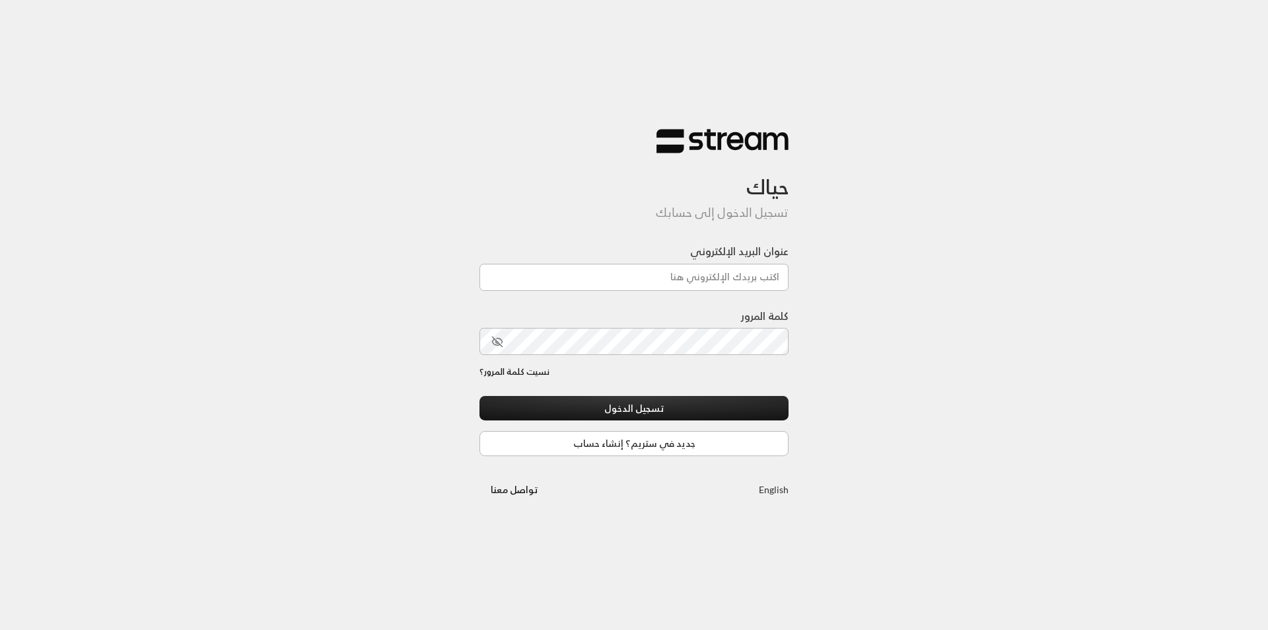
drag, startPoint x: 953, startPoint y: 338, endPoint x: 908, endPoint y: 337, distance: 44.3
click at [953, 338] on div "حياك تسجيل الدخول إلى حسابك عنوان البريد الإلكتروني كلمة المرور نسيت كلمة المرو…" at bounding box center [634, 315] width 1268 height 630
click at [716, 276] on input "عنوان البريد الإلكتروني" at bounding box center [634, 277] width 309 height 27
drag, startPoint x: 1050, startPoint y: 370, endPoint x: 1030, endPoint y: 373, distance: 20.7
click at [1050, 371] on div "حياك تسجيل الدخول إلى حسابك عنوان البريد الإلكتروني كلمة المرور نسيت كلمة المرو…" at bounding box center [634, 315] width 1268 height 630
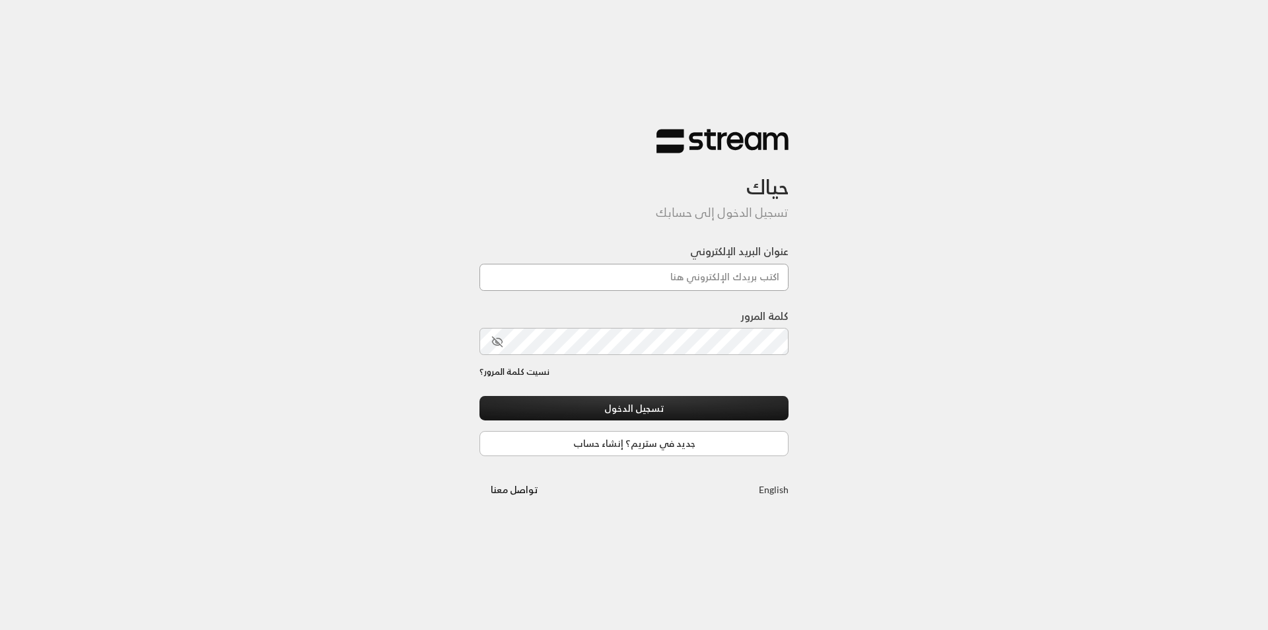
drag, startPoint x: 758, startPoint y: 274, endPoint x: 797, endPoint y: 278, distance: 39.2
click at [758, 274] on input "عنوان البريد الإلكتروني" at bounding box center [634, 277] width 309 height 27
type input "[EMAIL_ADDRESS][DOMAIN_NAME]"
click at [480, 396] on button "تسجيل الدخول" at bounding box center [634, 408] width 309 height 24
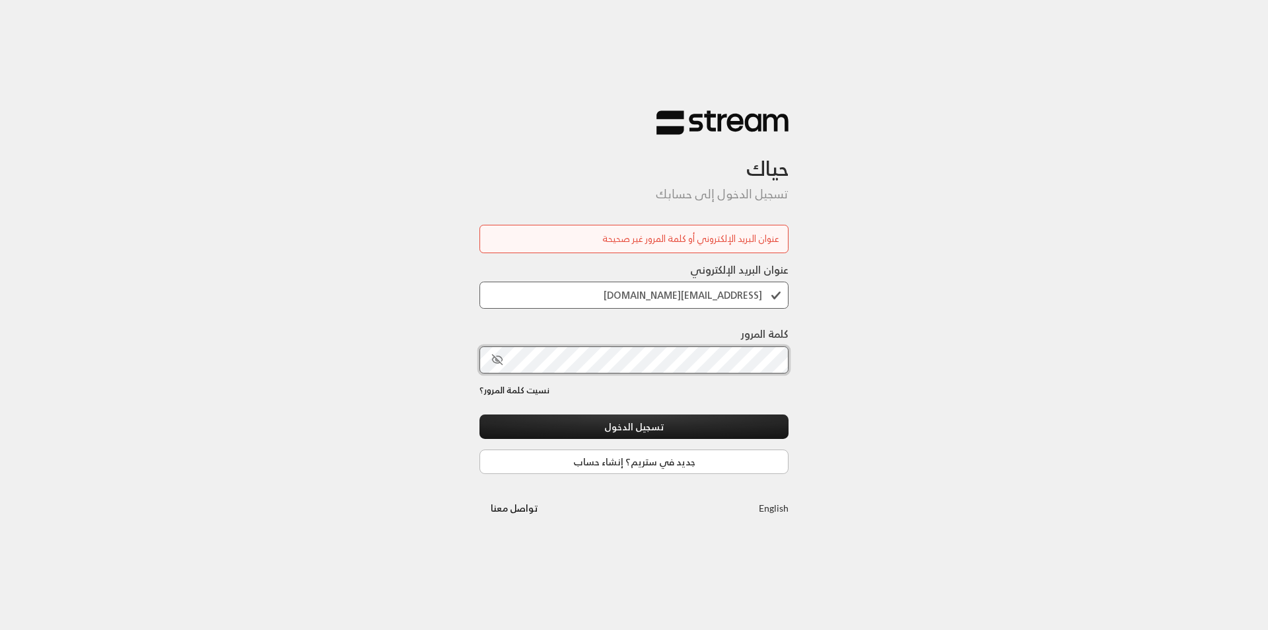
click at [480, 414] on button "تسجيل الدخول" at bounding box center [634, 426] width 309 height 24
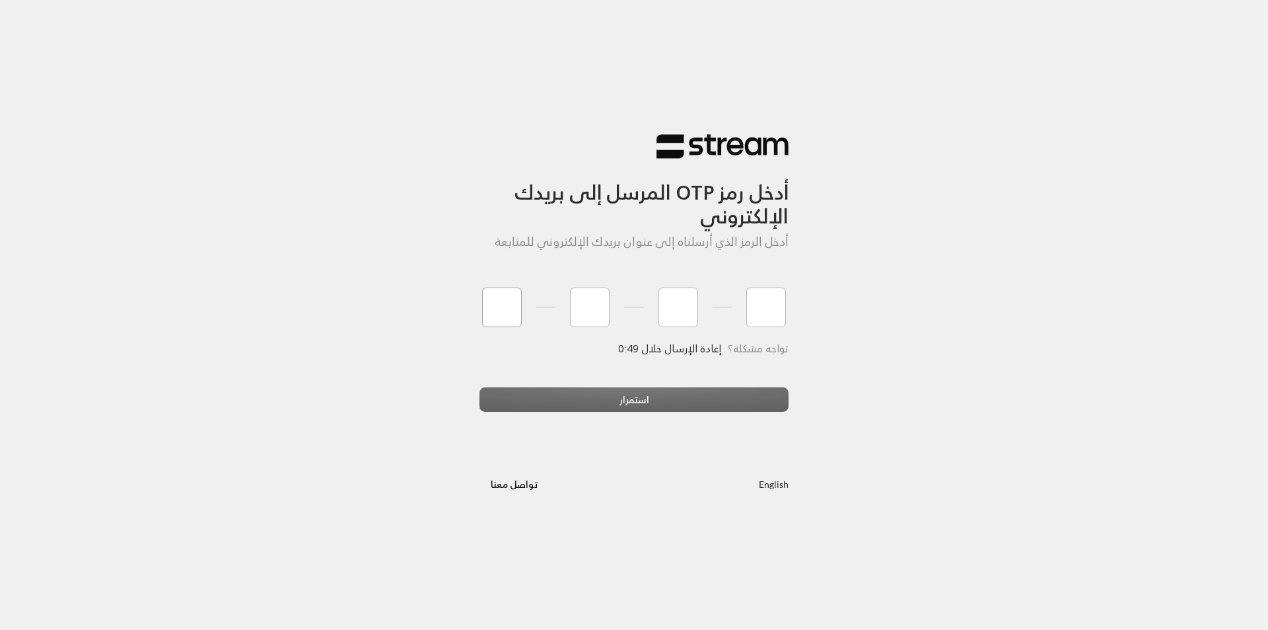
type input "3"
type input "1"
type input "4"
type input "7"
click at [982, 305] on div "أدخل رمز OTP المرسل إلى بريدك الإلكتروني أدخل الرمز الذي أرسلناه إلى عنوان بريد…" at bounding box center [634, 315] width 1268 height 630
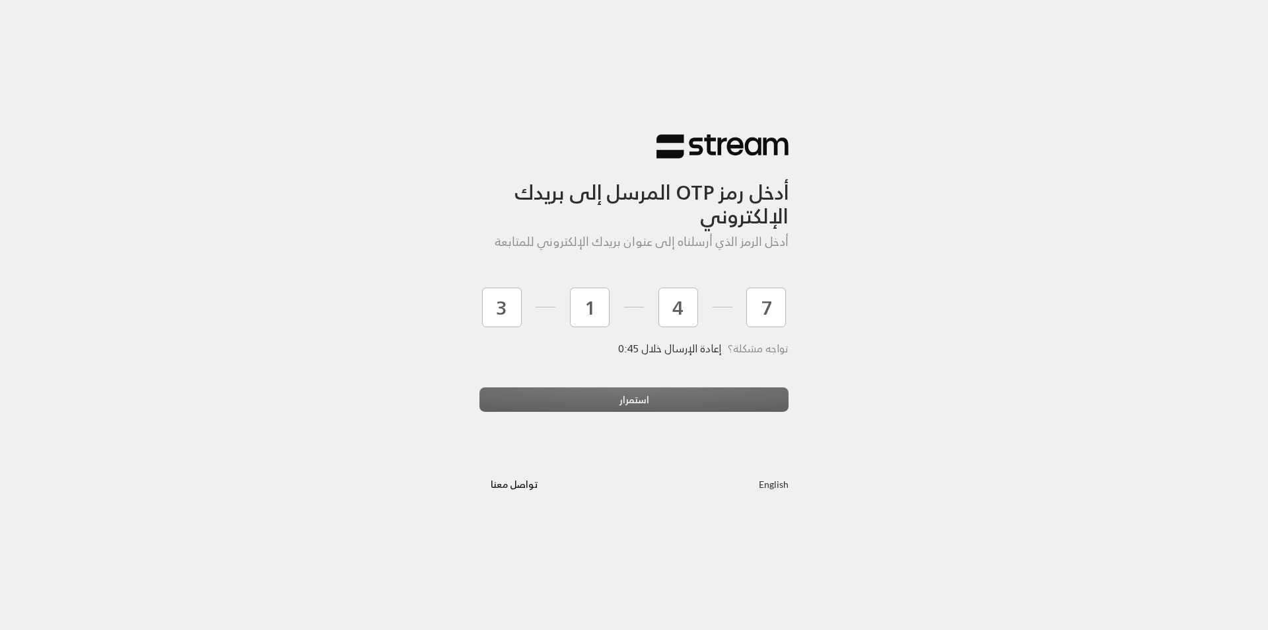
click at [754, 402] on div "استمرار" at bounding box center [634, 405] width 309 height 36
